Goal: Task Accomplishment & Management: Manage account settings

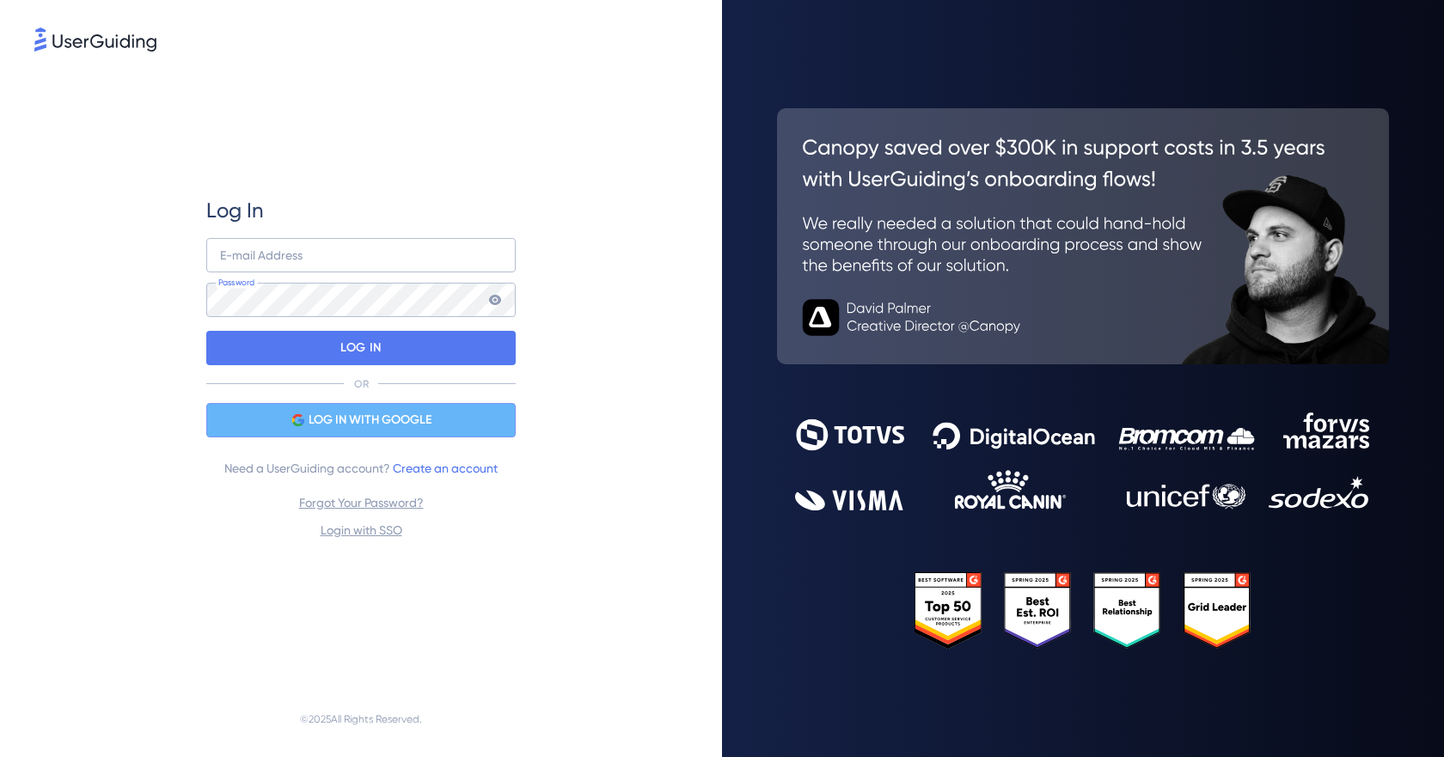
click at [384, 421] on span "LOG IN WITH GOOGLE" at bounding box center [369, 420] width 123 height 21
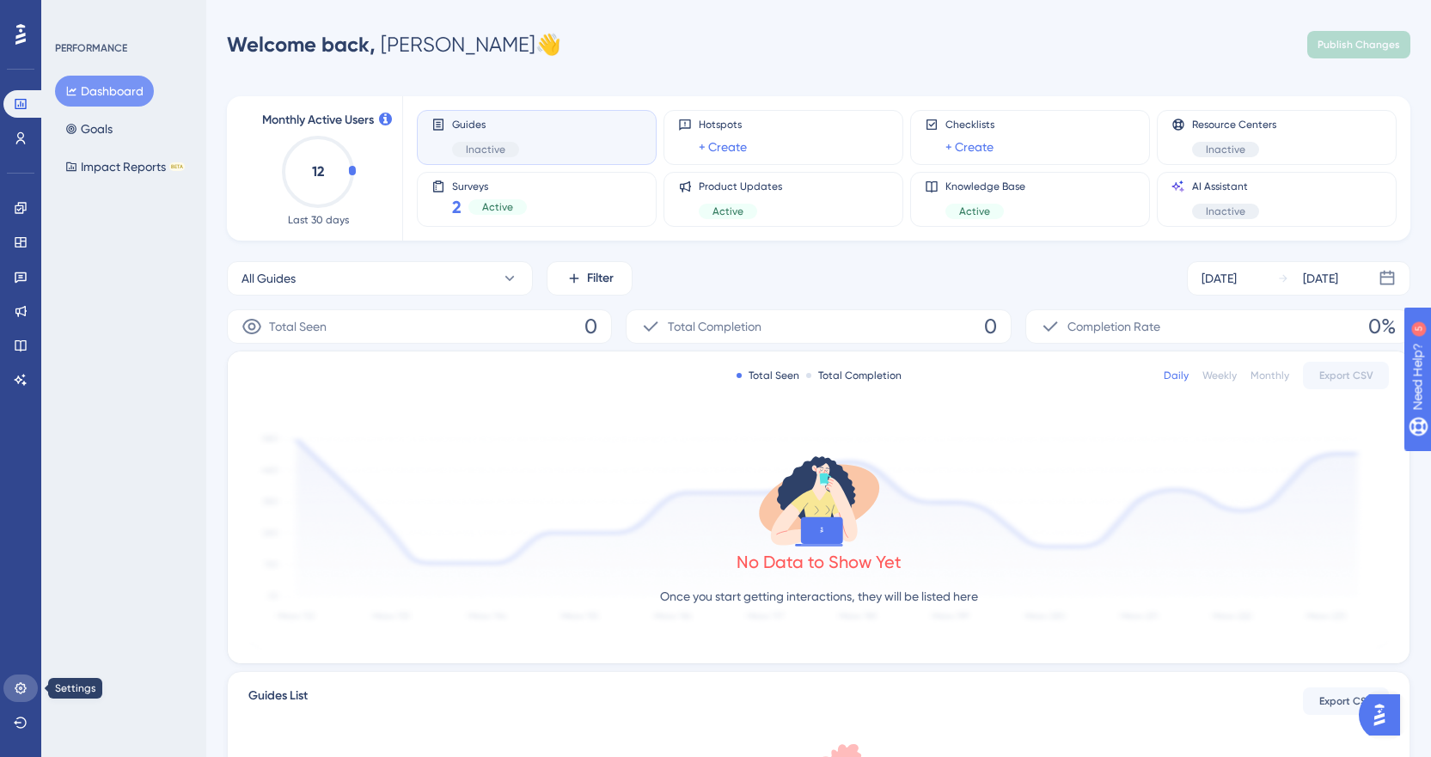
click at [20, 682] on icon at bounding box center [21, 688] width 14 height 14
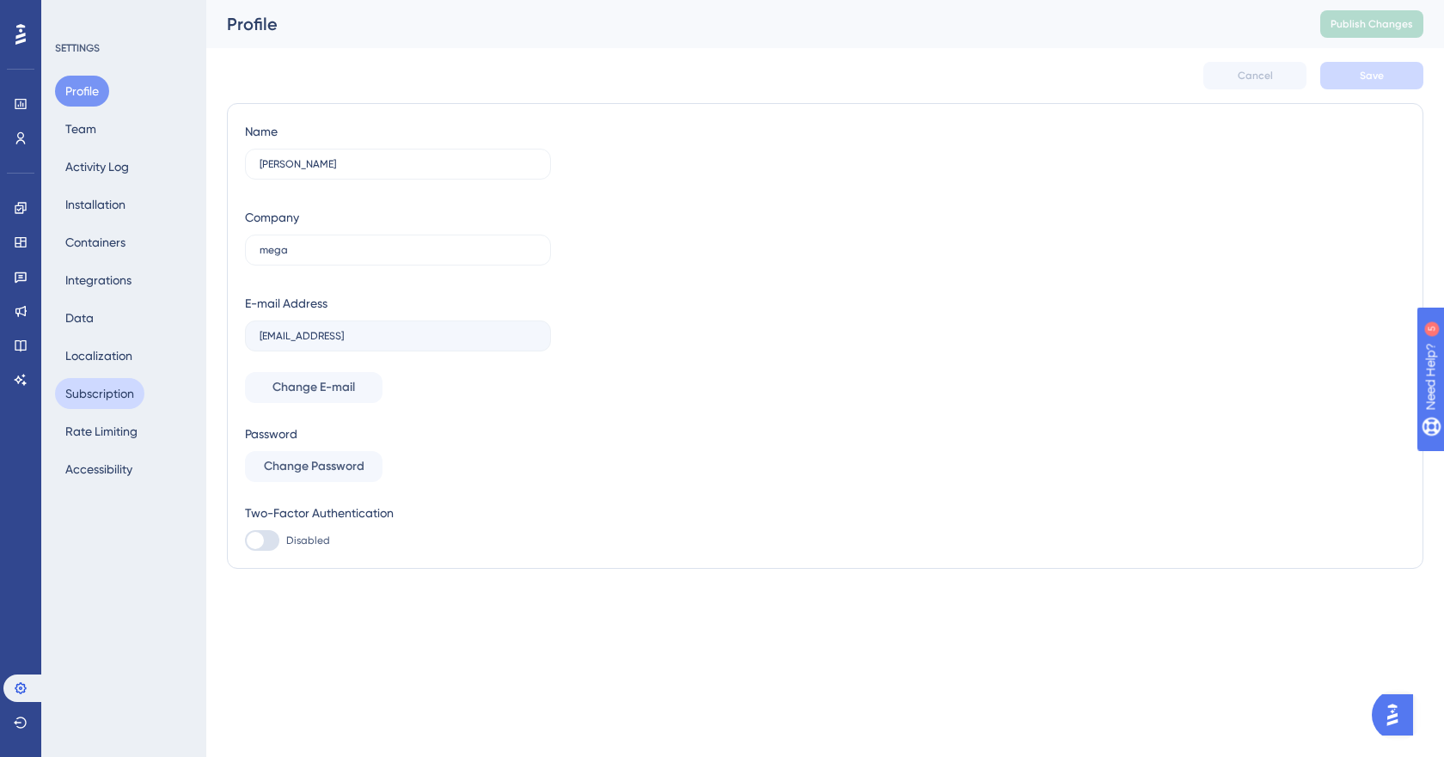
click at [111, 388] on button "Subscription" at bounding box center [99, 393] width 89 height 31
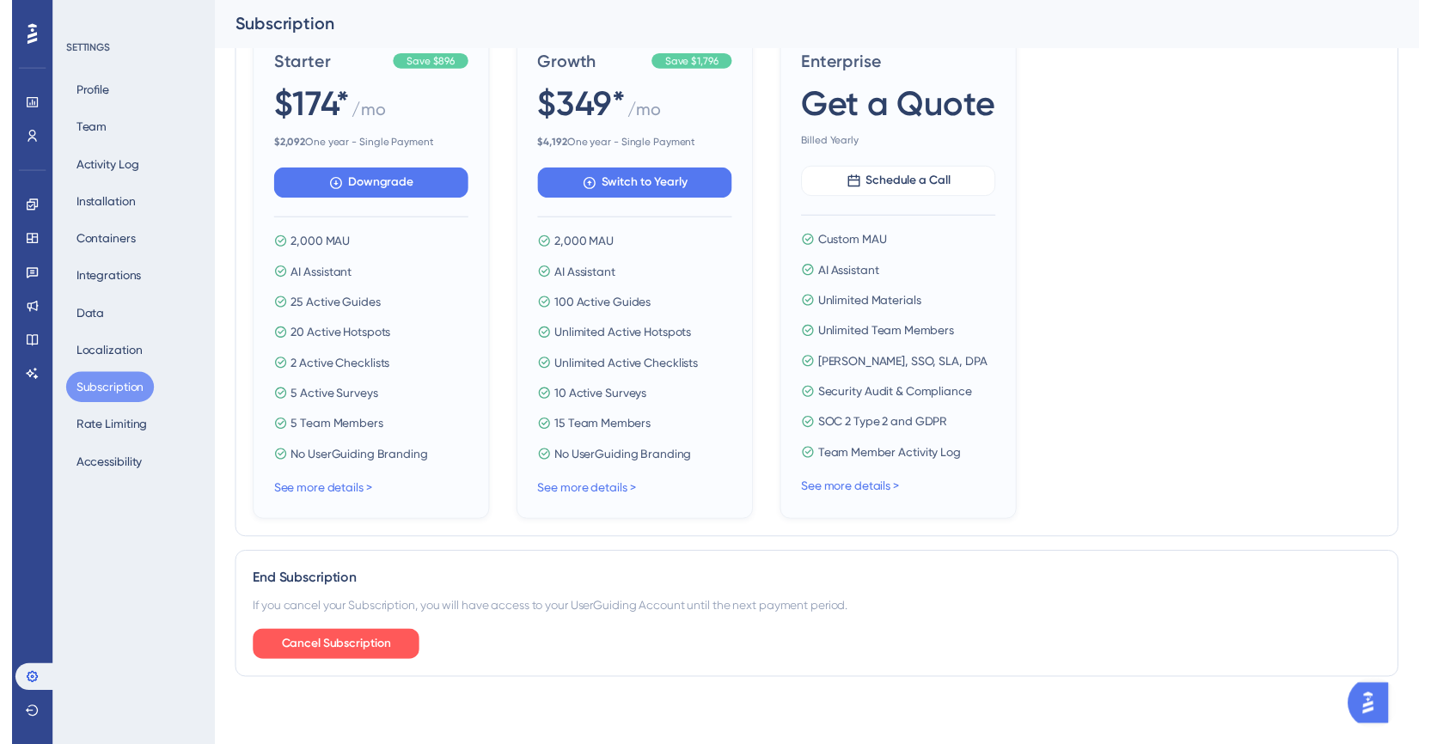
scroll to position [15, 0]
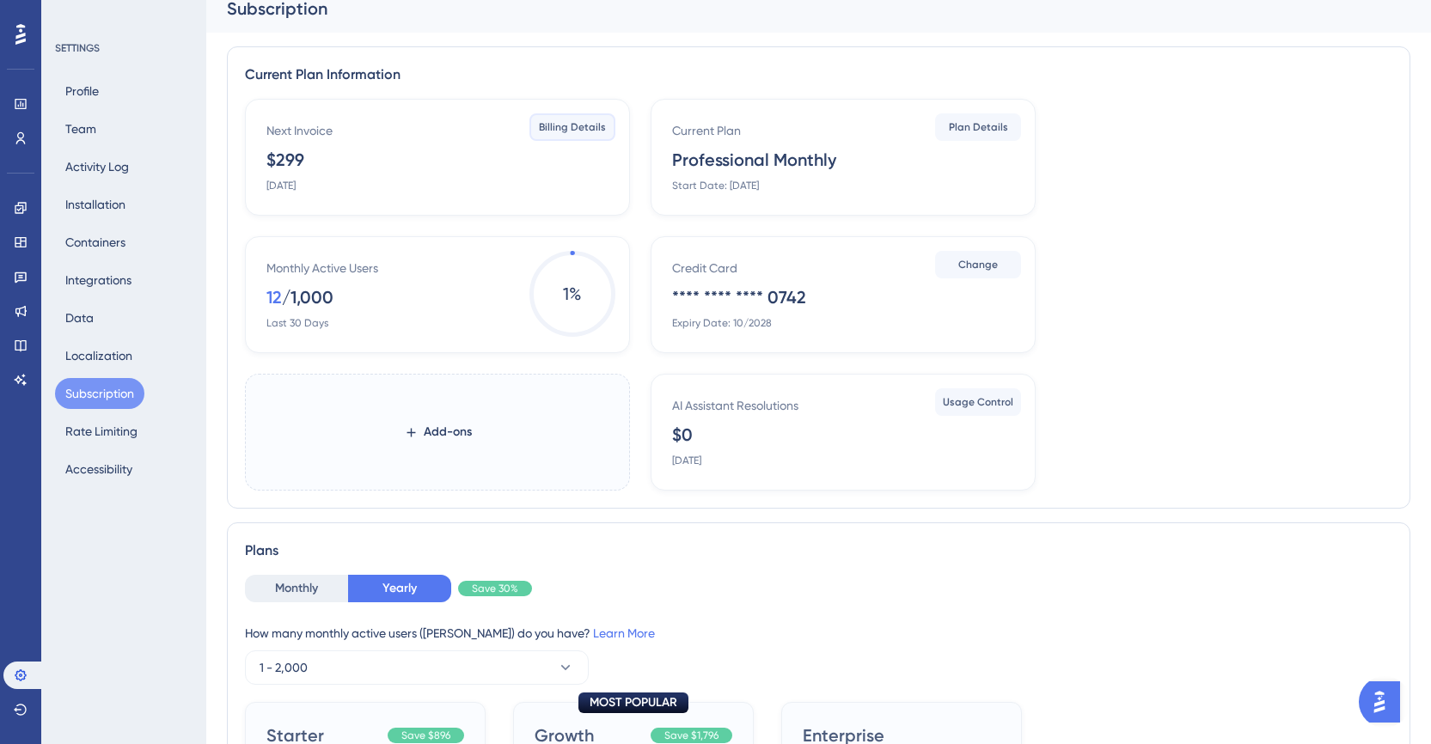
click at [561, 133] on span "Billing Details" at bounding box center [572, 127] width 67 height 14
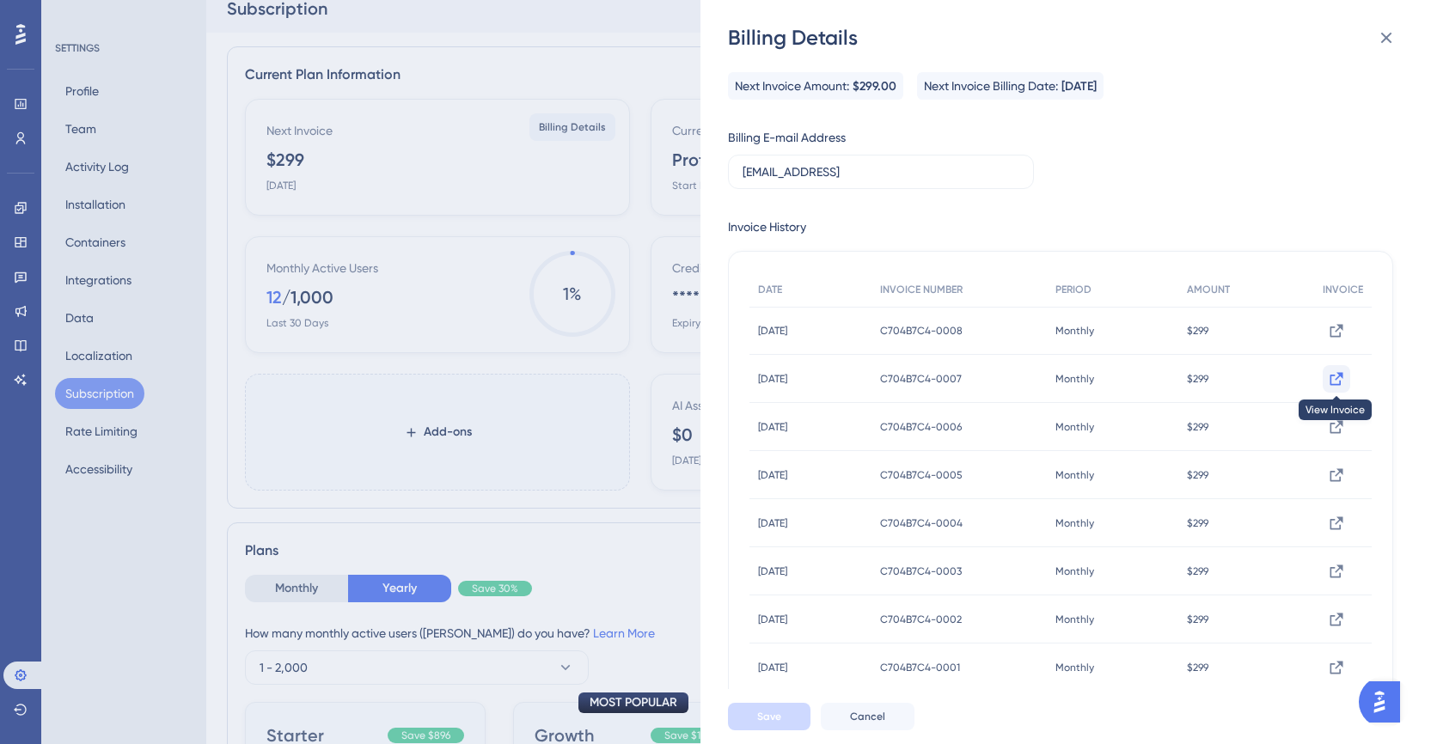
click at [1334, 337] on icon at bounding box center [1336, 330] width 13 height 13
click at [1333, 333] on icon at bounding box center [1336, 330] width 17 height 17
